Goal: Register for event/course

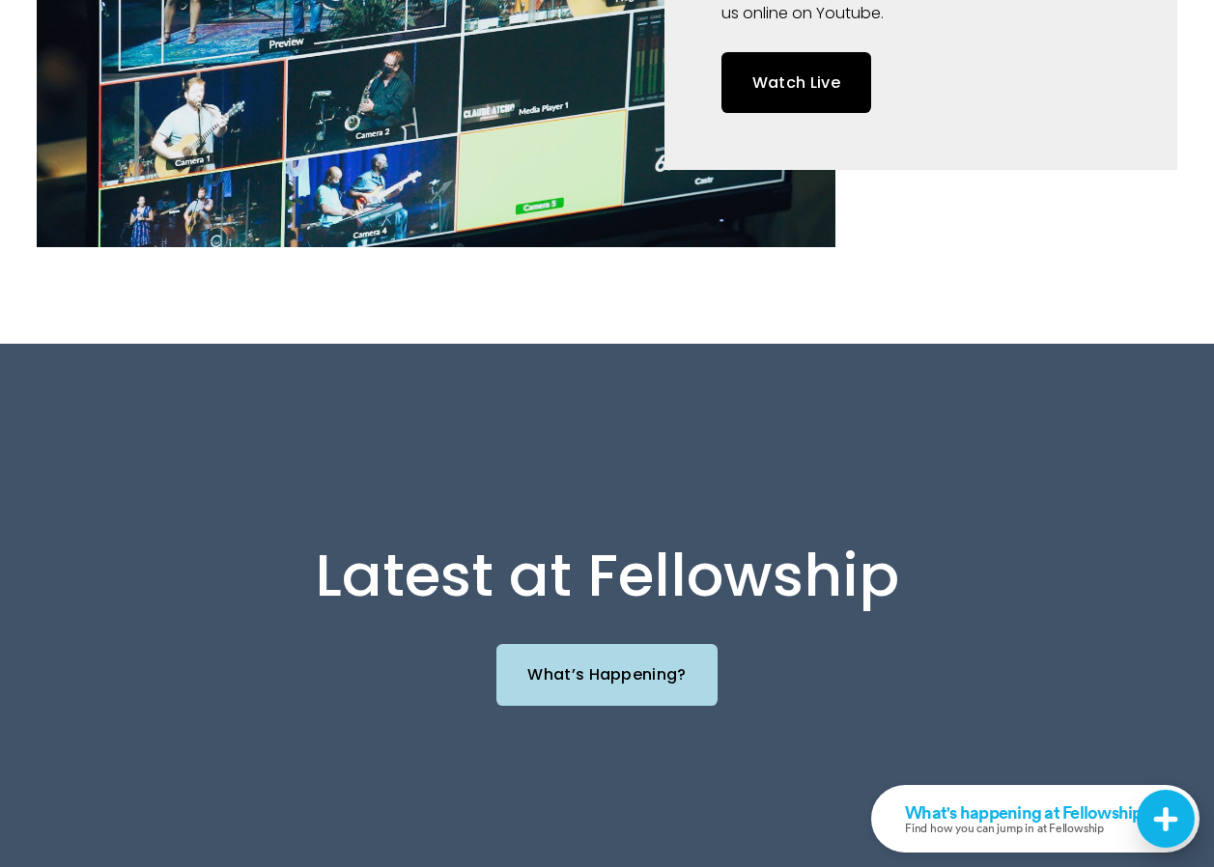
scroll to position [1641, 0]
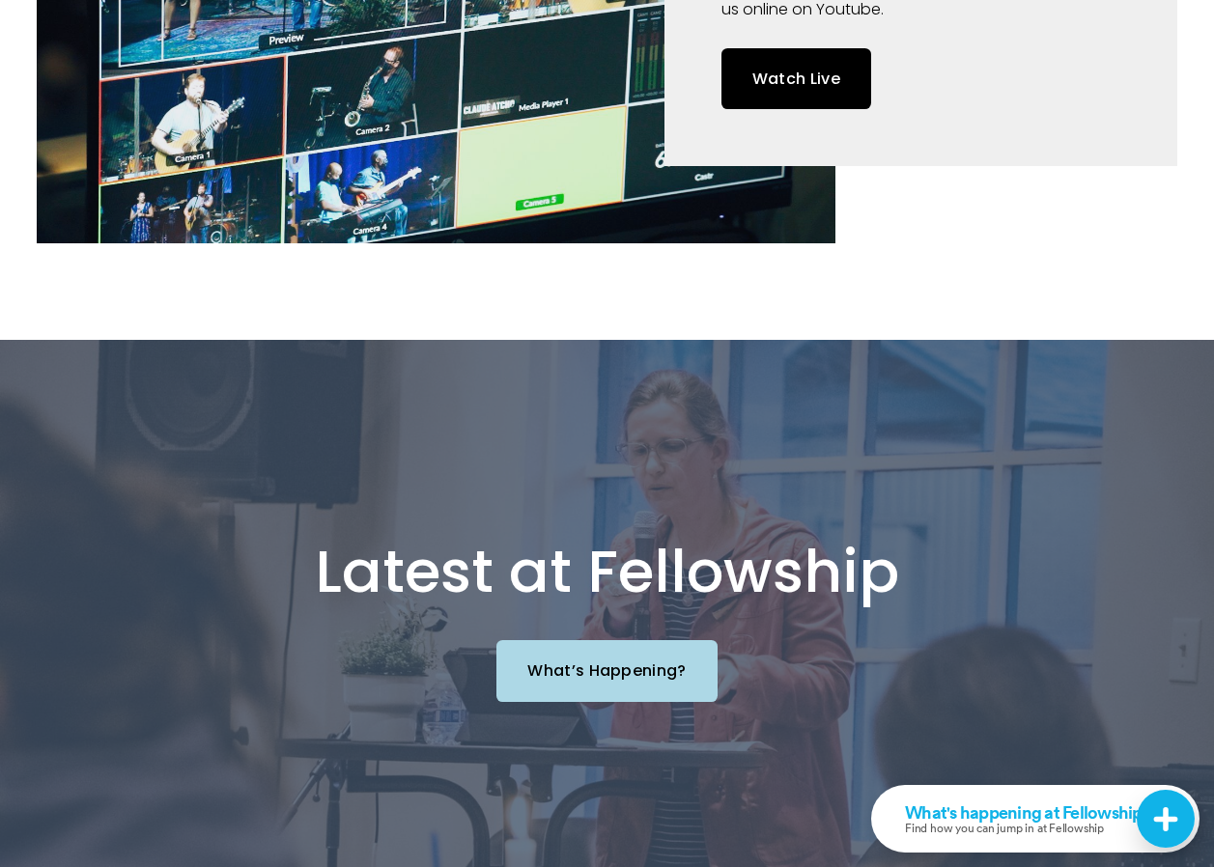
click at [609, 681] on link "What’s Happening?" at bounding box center [606, 670] width 221 height 61
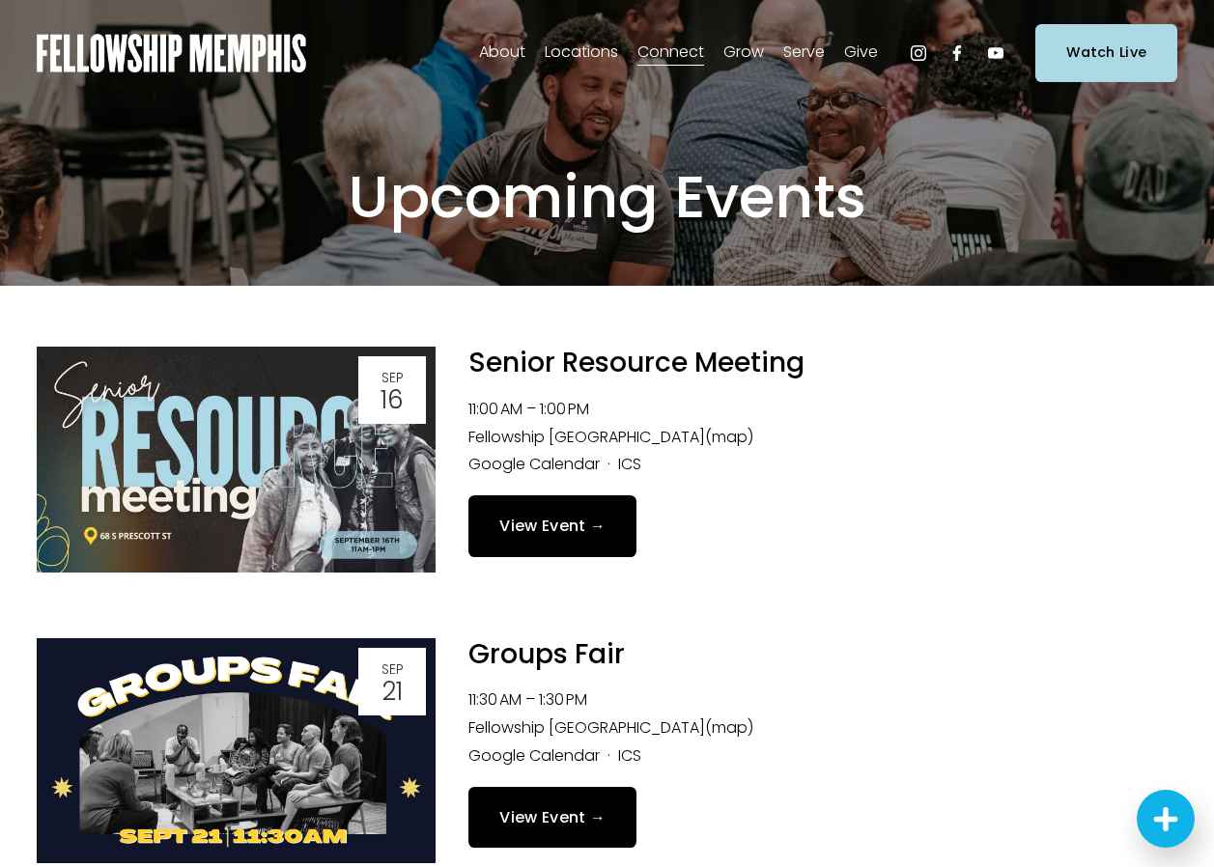
click at [547, 521] on link "View Event →" at bounding box center [552, 525] width 168 height 61
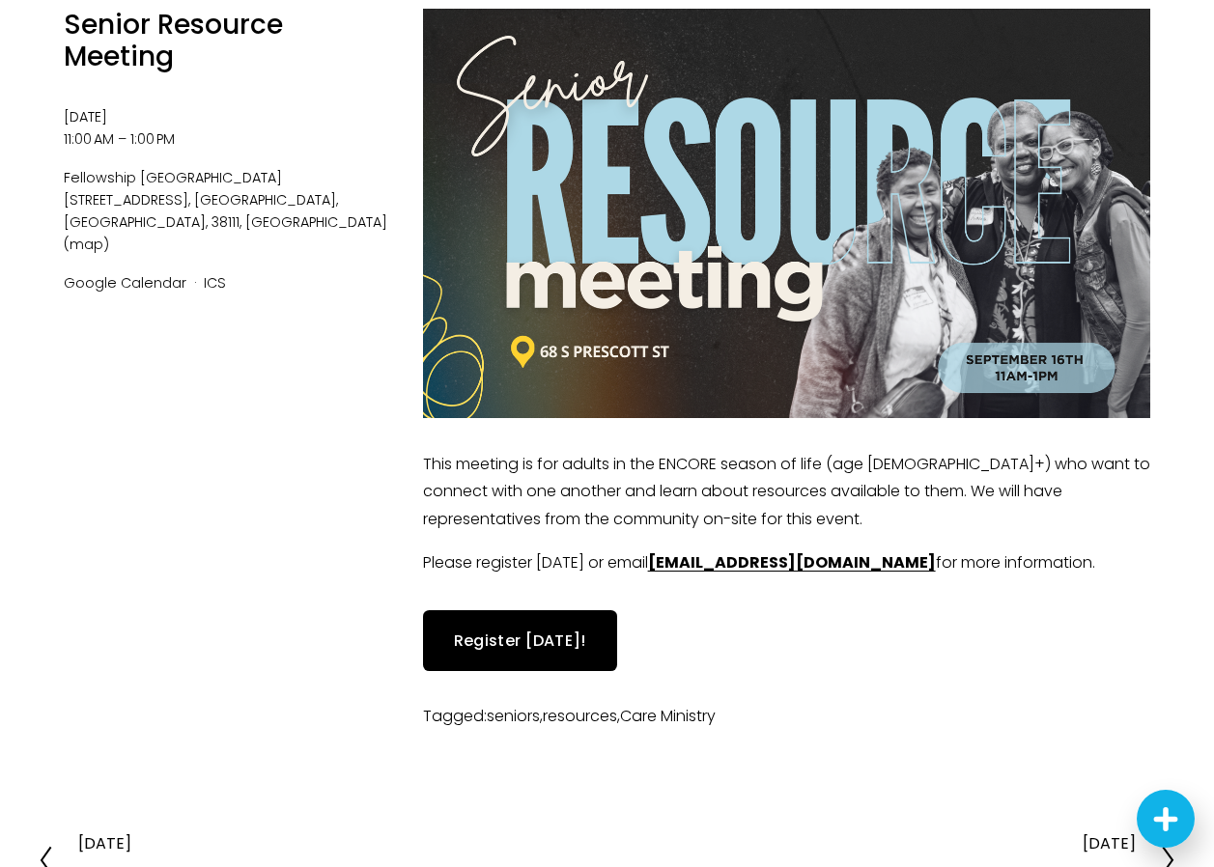
scroll to position [193, 0]
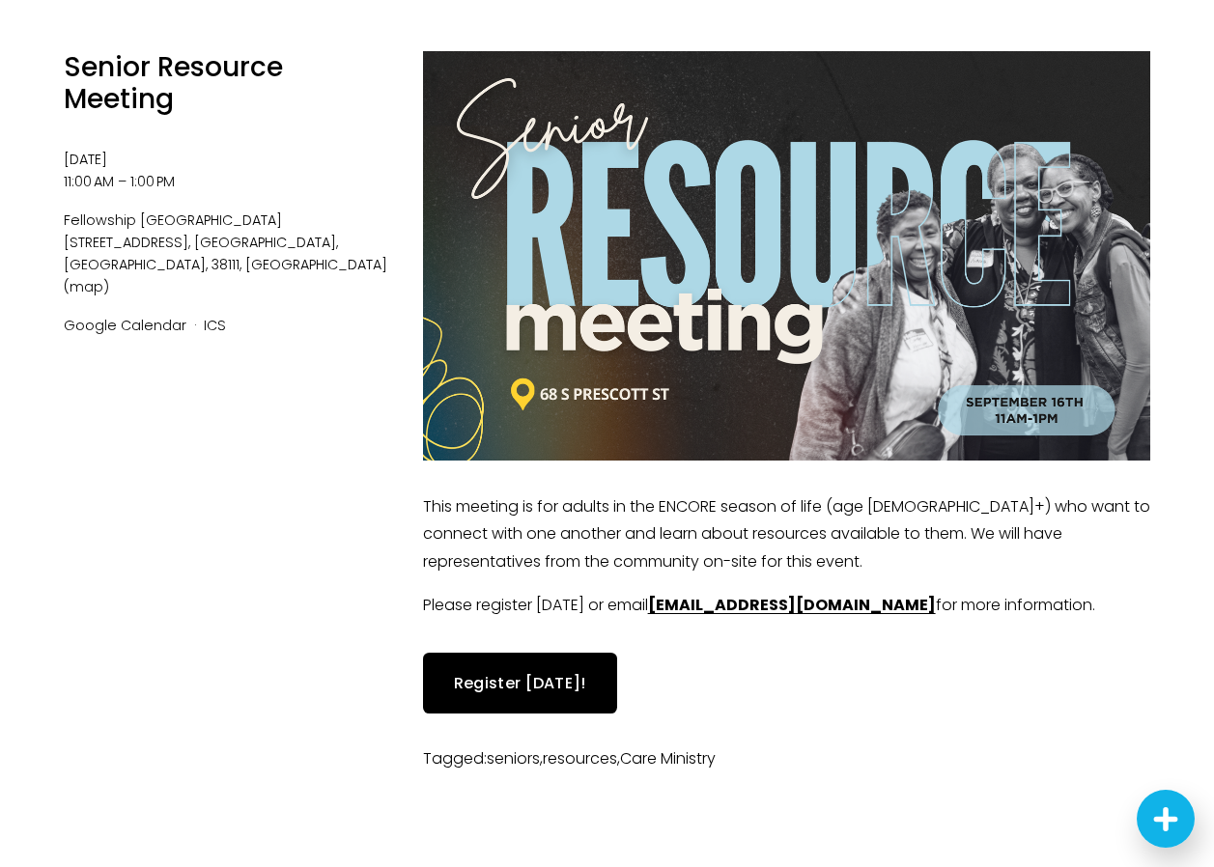
click at [512, 689] on link "Register Today!" at bounding box center [520, 683] width 194 height 61
